Goal: Task Accomplishment & Management: Complete application form

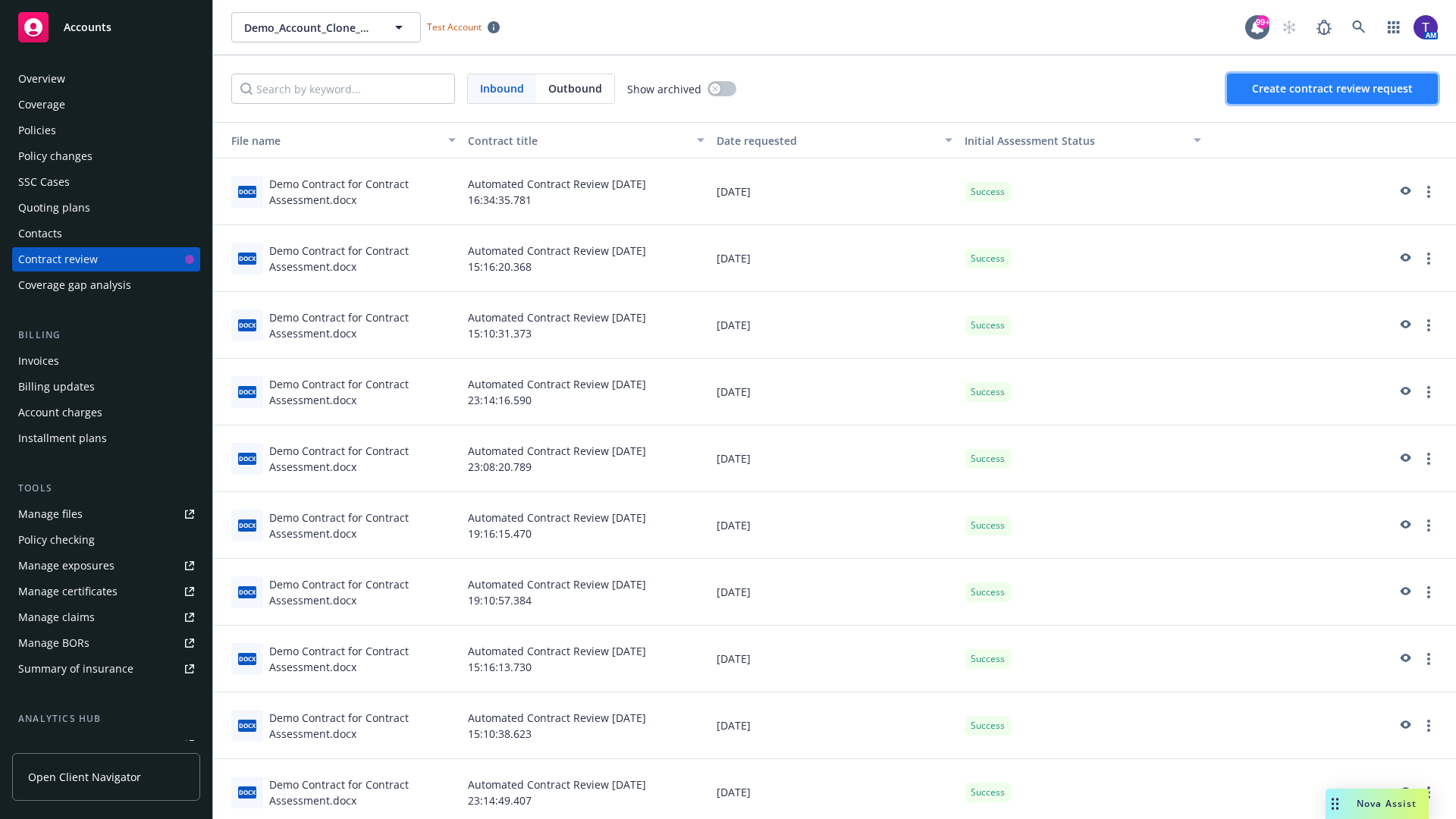
click at [1333, 89] on span "Create contract review request" at bounding box center [1332, 88] width 161 height 14
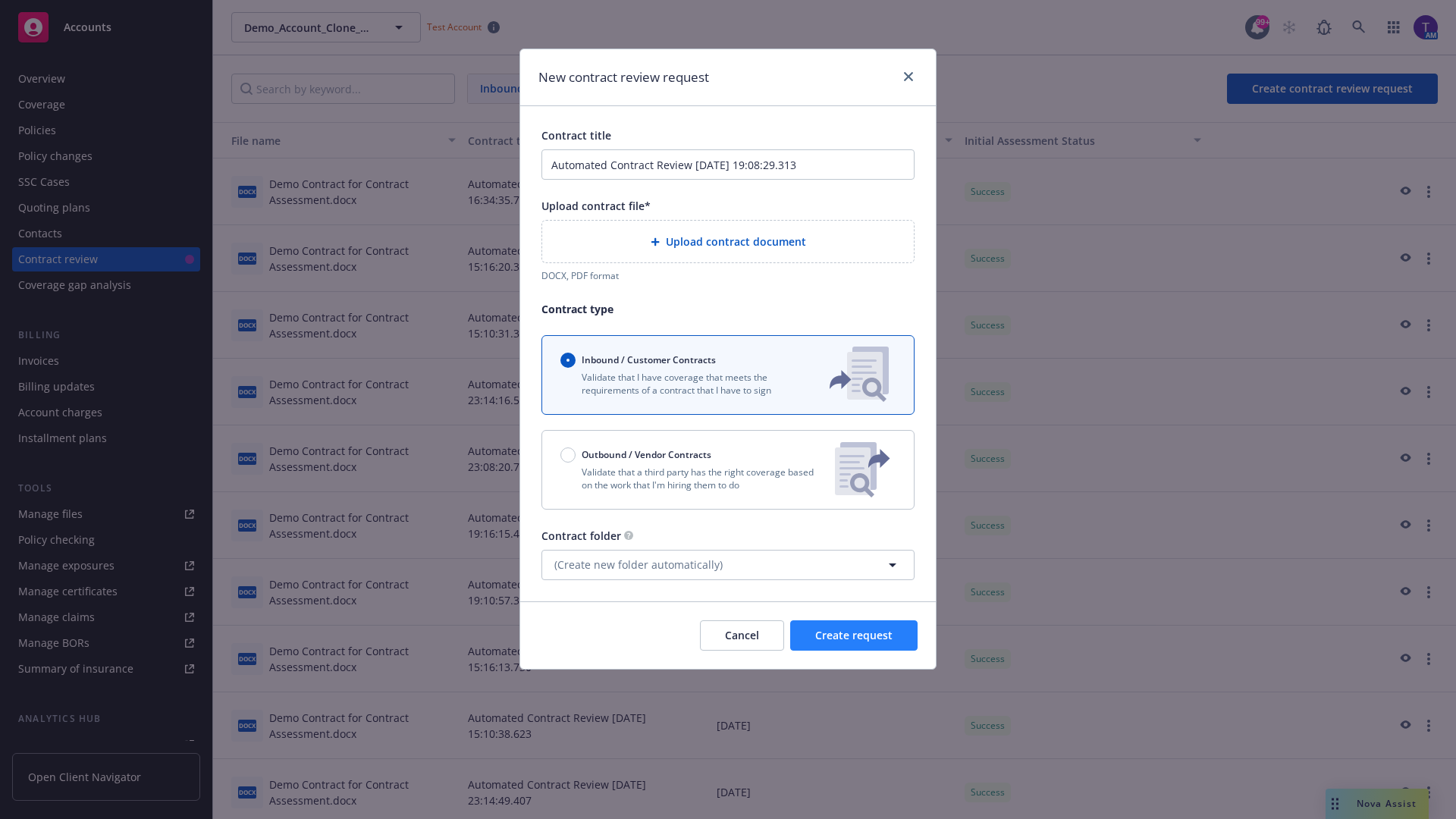
type input "Automated Contract Review 09-23-2025 19:08:29.313"
click at [728, 469] on p "Validate that a third party has the right coverage based on the work that I'm h…" at bounding box center [691, 478] width 262 height 26
radio input "false"
radio input "true"
click at [854, 642] on span "Create request" at bounding box center [854, 635] width 77 height 14
